Goal: Task Accomplishment & Management: Complete application form

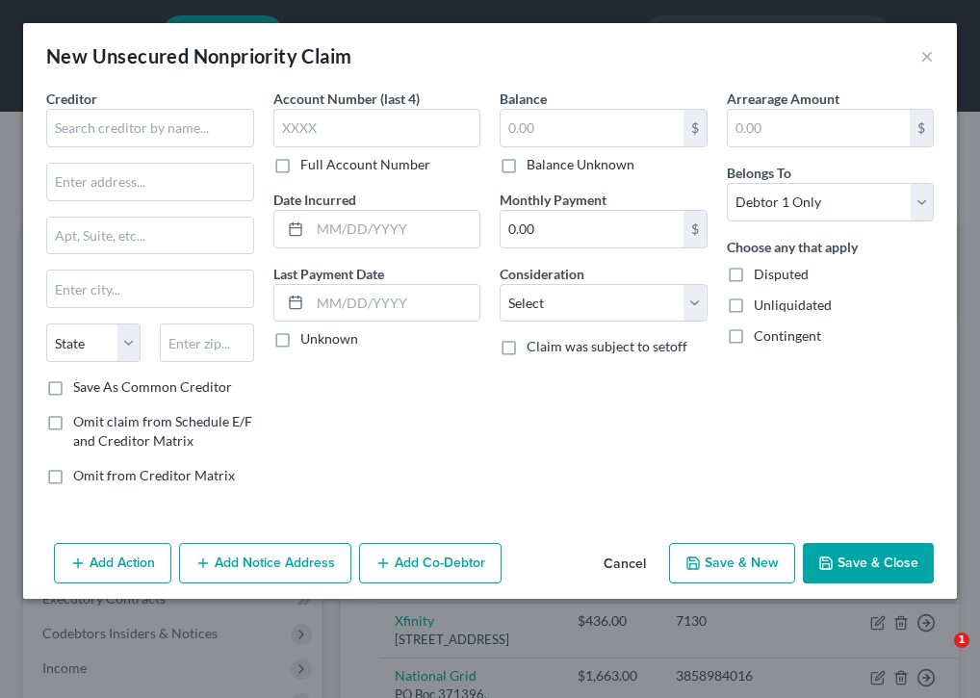
select select "0"
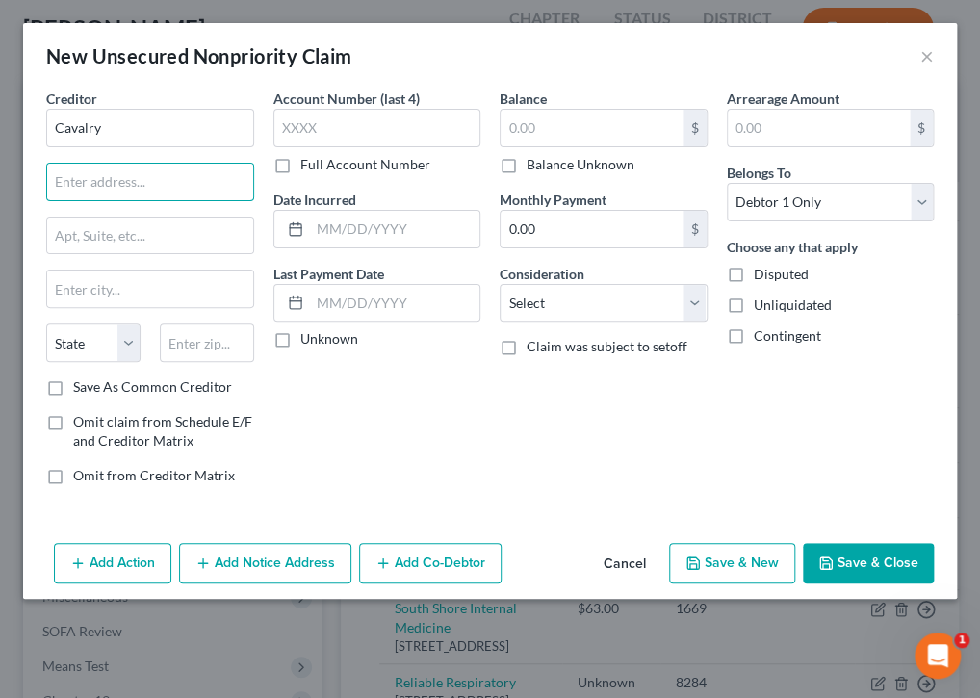
type input "Cavalry"
type input "9039"
click at [123, 125] on input "Cavalry" at bounding box center [150, 128] width 208 height 39
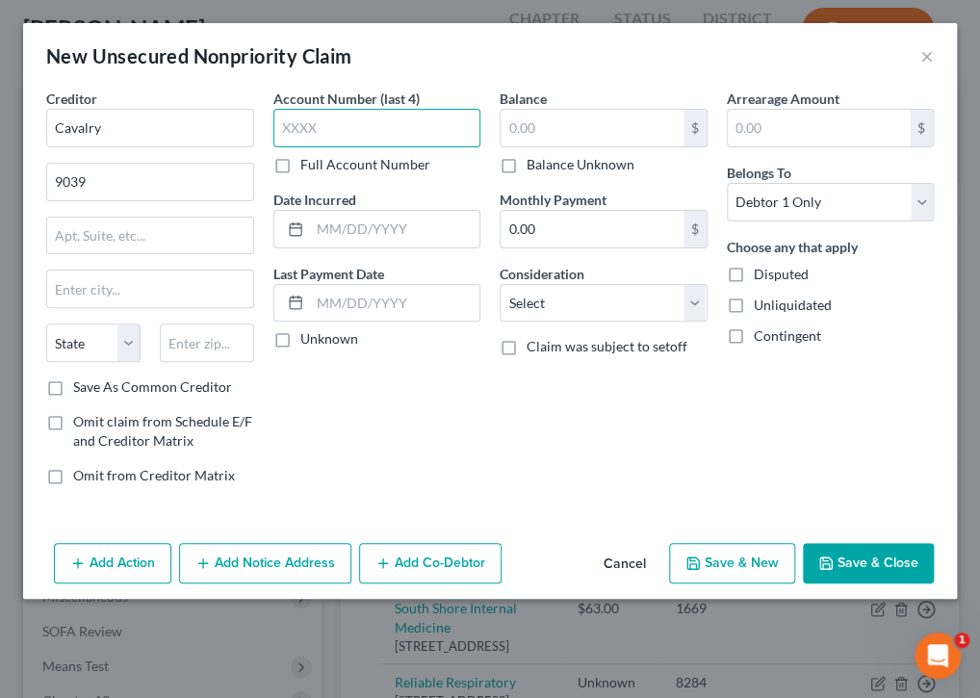
click at [336, 133] on input "text" at bounding box center [377, 128] width 208 height 39
type input "9039"
click at [127, 123] on input "Cavalry" at bounding box center [150, 128] width 208 height 39
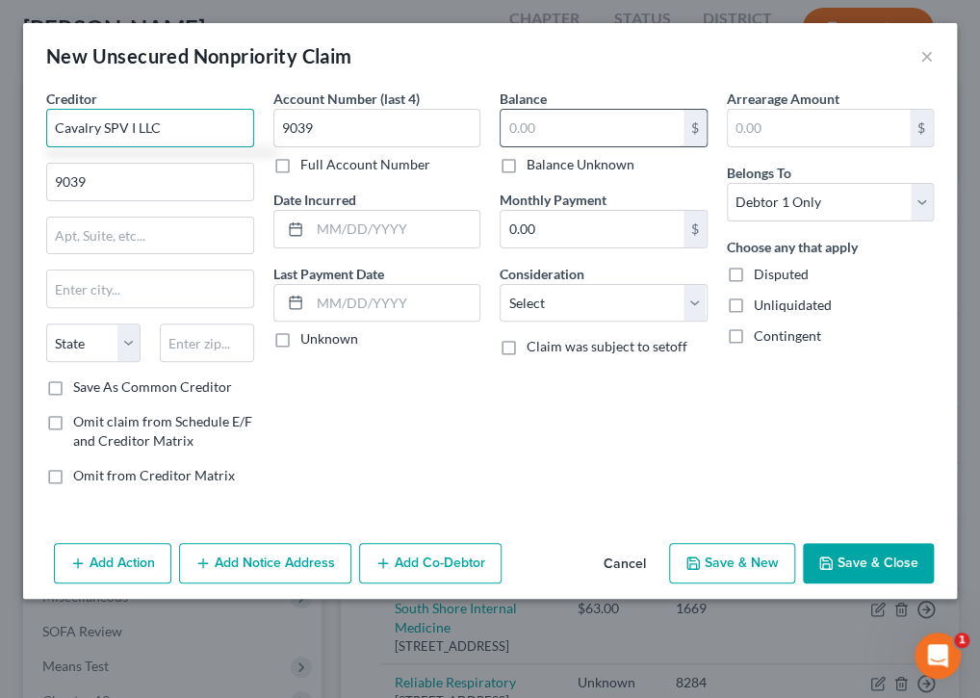
type input "Cavalry SPV I LLC"
click at [544, 127] on input "text" at bounding box center [592, 128] width 183 height 37
type input "8,000.00"
